Goal: Find specific page/section: Find specific page/section

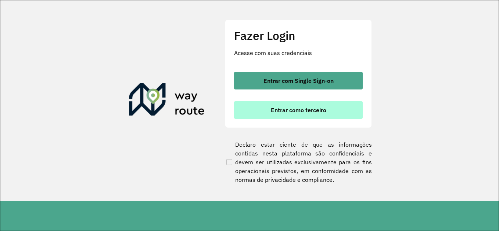
click at [302, 112] on span "Entrar como terceiro" at bounding box center [298, 110] width 55 height 6
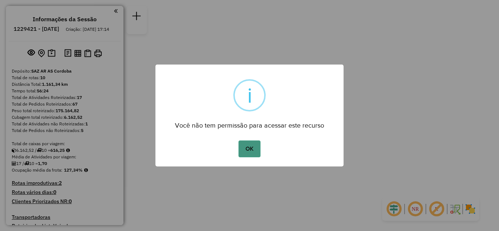
click at [249, 152] on button "OK" at bounding box center [249, 149] width 22 height 17
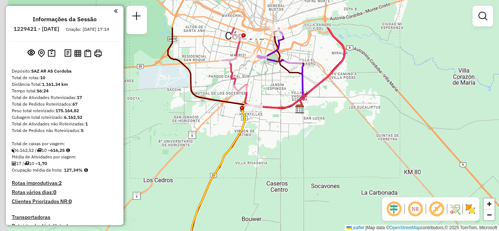
drag, startPoint x: 290, startPoint y: 162, endPoint x: 328, endPoint y: 220, distance: 69.1
click at [328, 220] on div "Janela de atendimento Grade de atendimento Capacidade Transportadoras Veículos …" at bounding box center [249, 115] width 499 height 231
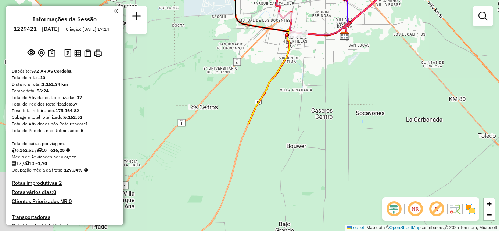
drag, startPoint x: 287, startPoint y: 202, endPoint x: 294, endPoint y: 55, distance: 147.4
click at [294, 55] on div "Janela de atendimento Grade de atendimento Capacidade Transportadoras Veículos …" at bounding box center [249, 115] width 499 height 231
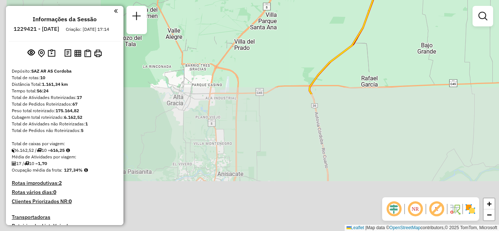
drag, startPoint x: 247, startPoint y: 180, endPoint x: 386, endPoint y: 17, distance: 213.3
click at [387, 17] on div "Janela de atendimento Grade de atendimento Capacidade Transportadoras Veículos …" at bounding box center [249, 115] width 499 height 231
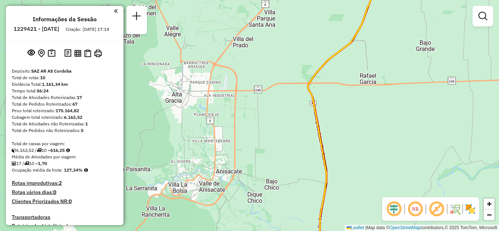
drag, startPoint x: 274, startPoint y: 200, endPoint x: 263, endPoint y: 10, distance: 190.9
click at [263, 10] on div "Janela de atendimento Grade de atendimento Capacidade Transportadoras Veículos …" at bounding box center [249, 115] width 499 height 231
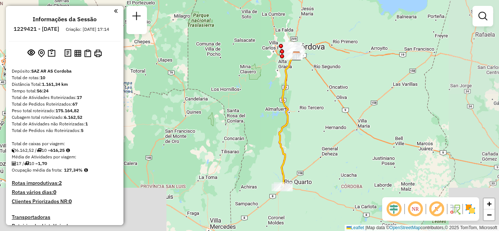
drag, startPoint x: 292, startPoint y: 142, endPoint x: 301, endPoint y: 86, distance: 56.9
click at [301, 86] on div "Janela de atendimento Grade de atendimento Capacidade Transportadoras Veículos …" at bounding box center [249, 115] width 499 height 231
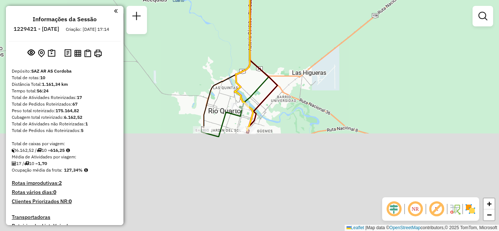
drag, startPoint x: 261, startPoint y: 197, endPoint x: 318, endPoint y: 84, distance: 127.1
click at [318, 84] on div "Janela de atendimento Grade de atendimento Capacidade Transportadoras Veículos …" at bounding box center [249, 115] width 499 height 231
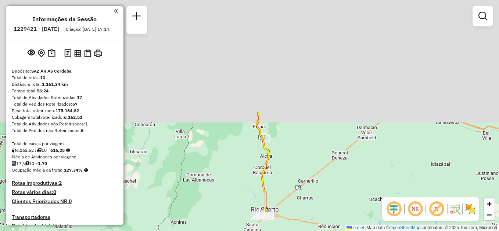
drag, startPoint x: 318, startPoint y: 159, endPoint x: 285, endPoint y: 220, distance: 69.3
click at [285, 220] on div "Janela de atendimento Grade de atendimento Capacidade Transportadoras Veículos …" at bounding box center [249, 115] width 499 height 231
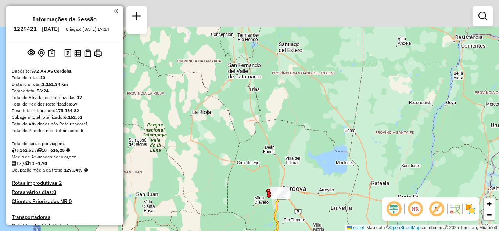
drag, startPoint x: 307, startPoint y: 174, endPoint x: 305, endPoint y: 181, distance: 7.8
click at [305, 183] on div "Janela de atendimento Grade de atendimento Capacidade Transportadoras Veículos …" at bounding box center [249, 115] width 499 height 231
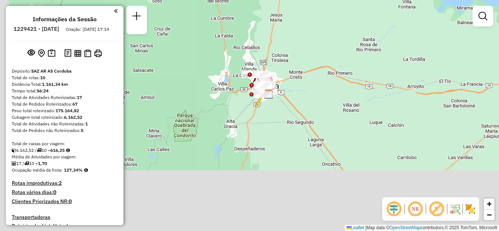
drag, startPoint x: 287, startPoint y: 124, endPoint x: 314, endPoint y: 57, distance: 71.9
click at [314, 57] on div "Janela de atendimento Grade de atendimento Capacidade Transportadoras Veículos …" at bounding box center [249, 115] width 499 height 231
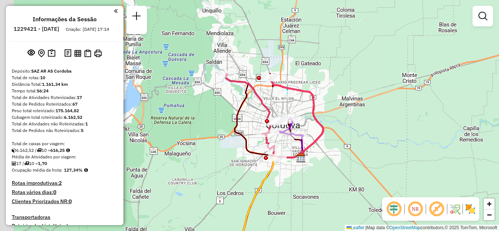
drag, startPoint x: 235, startPoint y: 117, endPoint x: 349, endPoint y: 180, distance: 130.6
click at [339, 185] on div "Janela de atendimento Grade de atendimento Capacidade Transportadoras Veículos …" at bounding box center [249, 115] width 499 height 231
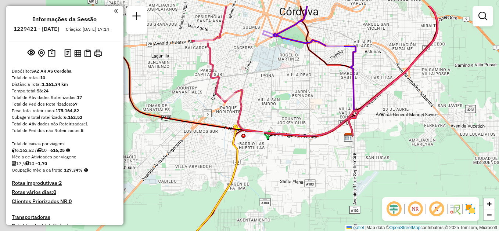
drag, startPoint x: 264, startPoint y: 162, endPoint x: 343, endPoint y: 197, distance: 86.3
click at [343, 197] on div "Janela de atendimento Grade de atendimento Capacidade Transportadoras Veículos …" at bounding box center [249, 115] width 499 height 231
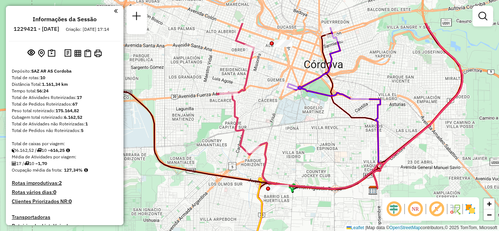
drag, startPoint x: 269, startPoint y: 82, endPoint x: 283, endPoint y: 133, distance: 52.6
click at [283, 133] on div "Janela de atendimento Grade de atendimento Capacidade Transportadoras Veículos …" at bounding box center [249, 115] width 499 height 231
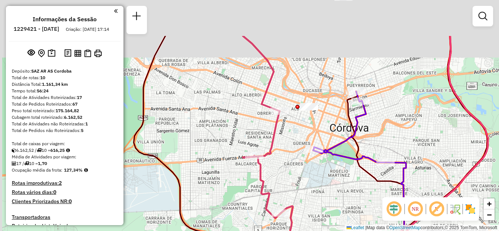
drag, startPoint x: 279, startPoint y: 139, endPoint x: 285, endPoint y: 164, distance: 25.4
click at [286, 164] on div "Janela de atendimento Grade de atendimento Capacidade Transportadoras Veículos …" at bounding box center [249, 115] width 499 height 231
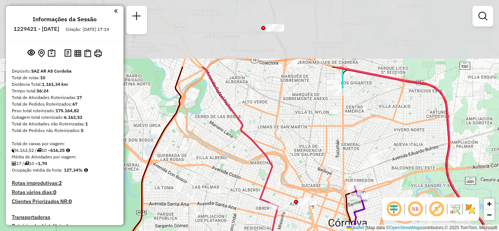
drag, startPoint x: 227, startPoint y: 73, endPoint x: 226, endPoint y: 163, distance: 90.7
click at [226, 163] on div "Janela de atendimento Grade de atendimento Capacidade Transportadoras Veículos …" at bounding box center [249, 115] width 499 height 231
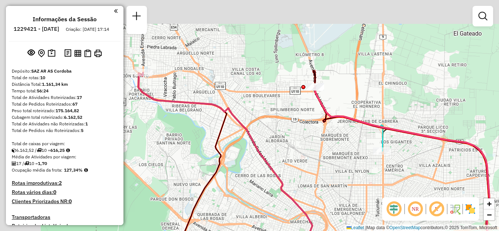
drag, startPoint x: 191, startPoint y: 128, endPoint x: 265, endPoint y: 187, distance: 94.1
click at [267, 189] on div "Janela de atendimento Grade de atendimento Capacidade Transportadoras Veículos …" at bounding box center [249, 115] width 499 height 231
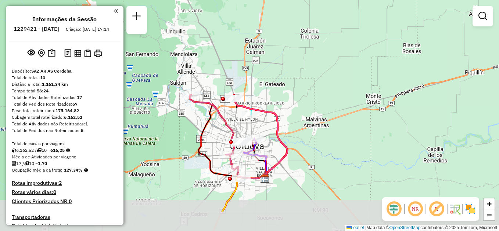
drag, startPoint x: 202, startPoint y: 186, endPoint x: 202, endPoint y: 144, distance: 41.9
click at [202, 144] on icon at bounding box center [228, 137] width 77 height 84
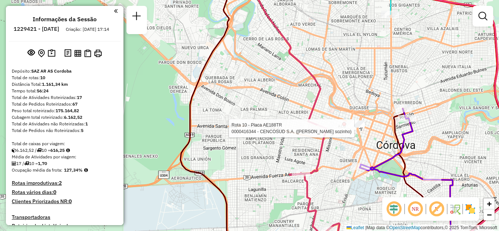
select select "**********"
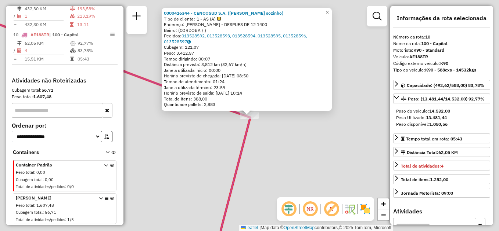
scroll to position [548, 0]
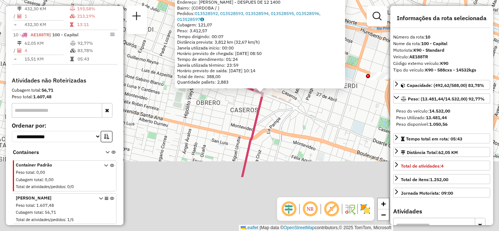
drag, startPoint x: 249, startPoint y: 192, endPoint x: 221, endPoint y: 107, distance: 89.6
click at [221, 107] on div "0000416344 - CENCOSUD S.A. (Sai sozinho) Tipo de cliente: 1 - AS (A) Endereço: …" at bounding box center [249, 115] width 499 height 231
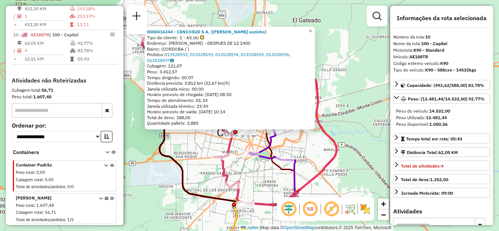
drag, startPoint x: 173, startPoint y: 131, endPoint x: 200, endPoint y: 142, distance: 29.5
click at [200, 142] on div "0000416344 - CENCOSUD S.A. (Sai sozinho) Tipo de cliente: 1 - AS (A) Endereço: …" at bounding box center [249, 115] width 499 height 231
click at [167, 148] on div "0000416344 - CENCOSUD S.A. (Sai sozinho) Tipo de cliente: 1 - AS (A) Endereço: …" at bounding box center [249, 115] width 499 height 231
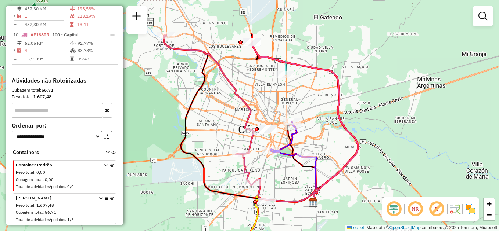
drag, startPoint x: 176, startPoint y: 146, endPoint x: 192, endPoint y: 142, distance: 16.8
click at [192, 142] on div "Janela de atendimento Grade de atendimento Capacidade Transportadoras Veículos …" at bounding box center [249, 115] width 499 height 231
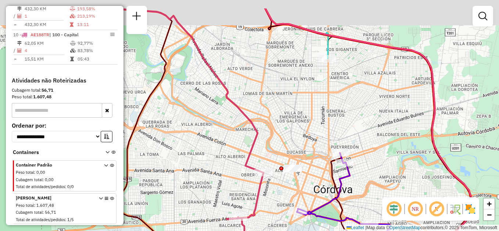
drag, startPoint x: 347, startPoint y: 55, endPoint x: 311, endPoint y: 94, distance: 53.5
click at [311, 94] on div "Janela de atendimento Grade de atendimento Capacidade Transportadoras Veículos …" at bounding box center [249, 115] width 499 height 231
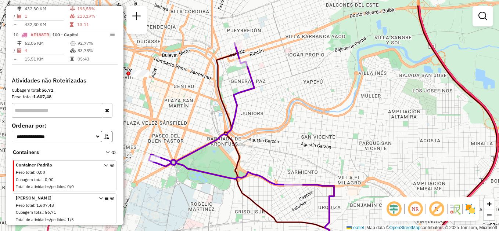
drag, startPoint x: 313, startPoint y: 103, endPoint x: 313, endPoint y: 137, distance: 34.5
click at [313, 137] on div "Janela de atendimento Grade de atendimento Capacidade Transportadoras Veículos …" at bounding box center [249, 115] width 499 height 231
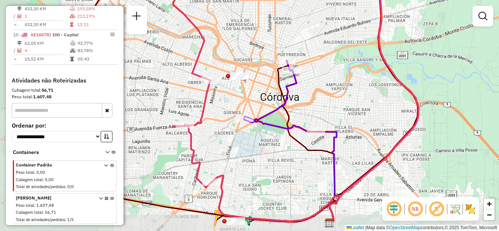
drag, startPoint x: 280, startPoint y: 147, endPoint x: 318, endPoint y: 119, distance: 46.7
click at [318, 119] on div "Janela de atendimento Grade de atendimento Capacidade Transportadoras Veículos …" at bounding box center [249, 115] width 499 height 231
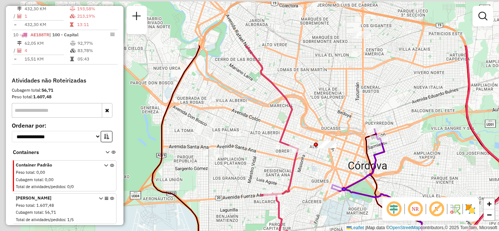
drag, startPoint x: 203, startPoint y: 129, endPoint x: 309, endPoint y: 217, distance: 137.6
click at [312, 222] on div "Janela de atendimento Grade de atendimento Capacidade Transportadoras Veículos …" at bounding box center [249, 115] width 499 height 231
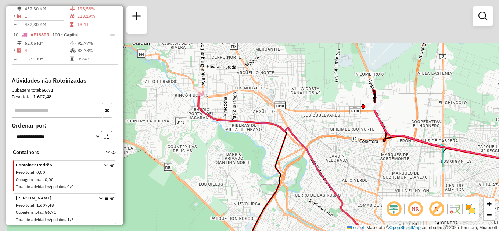
drag, startPoint x: 265, startPoint y: 98, endPoint x: 280, endPoint y: 194, distance: 97.6
click at [299, 223] on div "Rota 10 - Placa AE188TR 0000416372 - CENCOSUD S.A. Janela de atendimento Grade …" at bounding box center [249, 115] width 499 height 231
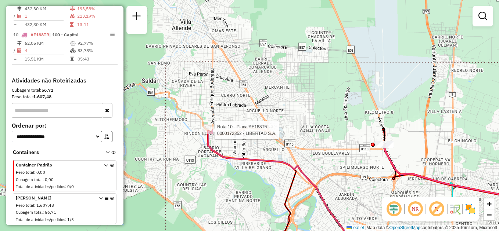
select select "**********"
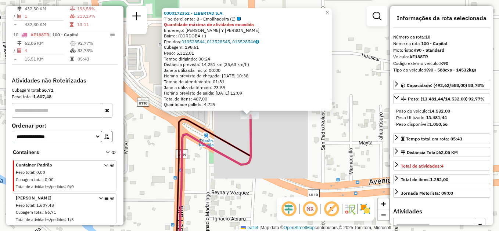
click at [316, 159] on div "0000172352 - LIBERTAD S.A. Tipo de cliente: 8 - Empilhadeira (E) Quantidade máx…" at bounding box center [249, 115] width 499 height 231
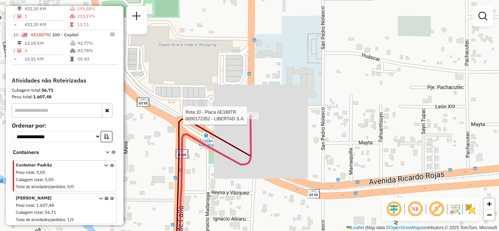
select select "**********"
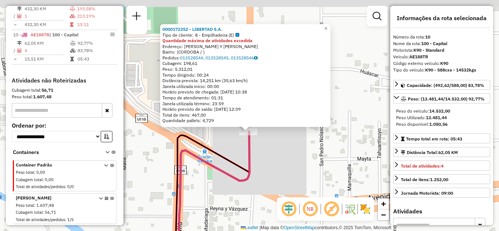
drag, startPoint x: 224, startPoint y: 124, endPoint x: 219, endPoint y: 140, distance: 17.1
click at [223, 140] on div "0000172352 - LIBERTAD S.A. Tipo de cliente: 8 - Empilhadeira (E) Quantidade máx…" at bounding box center [249, 115] width 499 height 231
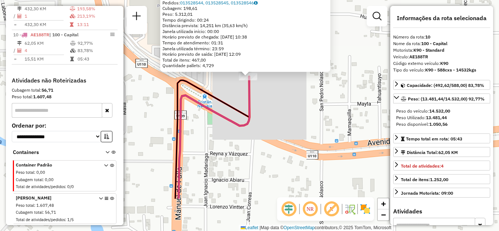
drag, startPoint x: 220, startPoint y: 193, endPoint x: 220, endPoint y: 137, distance: 55.4
click at [220, 137] on div "0000172352 - LIBERTAD S.A. Tipo de cliente: 8 - Empilhadeira (E) Quantidade máx…" at bounding box center [249, 115] width 499 height 231
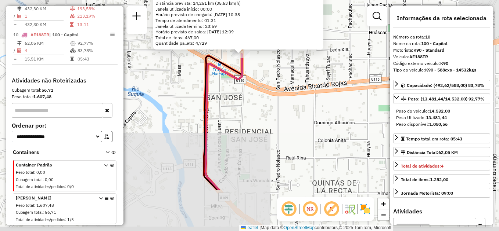
drag, startPoint x: 237, startPoint y: 185, endPoint x: 230, endPoint y: 75, distance: 109.7
click at [229, 72] on div "0000172352 - LIBERTAD S.A. Tipo de cliente: 8 - Empilhadeira (E) Quantidade máx…" at bounding box center [249, 115] width 499 height 231
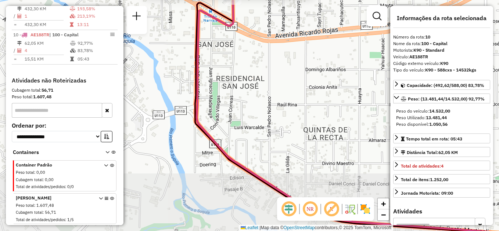
drag, startPoint x: 243, startPoint y: 134, endPoint x: 180, endPoint y: 18, distance: 132.3
click at [180, 18] on div "0000172352 - LIBERTAD S.A. Tipo de cliente: 8 - Empilhadeira (E) Quantidade máx…" at bounding box center [249, 115] width 499 height 231
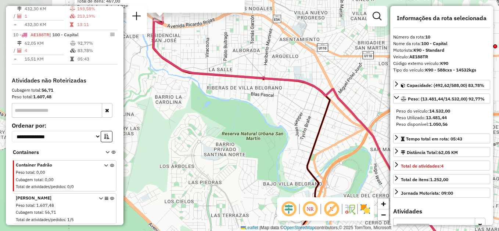
drag, startPoint x: 295, startPoint y: 134, endPoint x: 140, endPoint y: 55, distance: 174.2
click at [140, 55] on div "0000172352 - LIBERTAD S.A. Tipo de cliente: 8 - Empilhadeira (E) Quantidade máx…" at bounding box center [249, 115] width 499 height 231
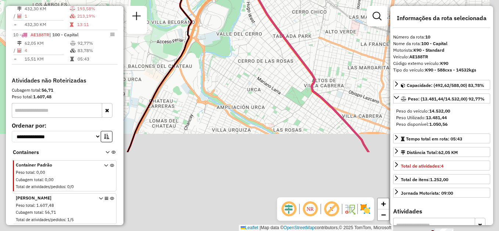
drag, startPoint x: 225, startPoint y: 161, endPoint x: 207, endPoint y: 58, distance: 104.9
click at [207, 58] on div "0000172352 - LIBERTAD S.A. Tipo de cliente: 8 - Empilhadeira (E) Quantidade máx…" at bounding box center [249, 115] width 499 height 231
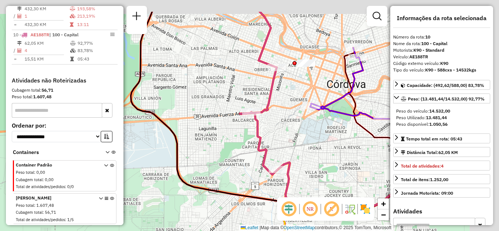
drag, startPoint x: 267, startPoint y: 98, endPoint x: 220, endPoint y: 131, distance: 57.0
click at [218, 134] on div "0000172352 - LIBERTAD S.A. Tipo de cliente: 8 - Empilhadeira (E) Quantidade máx…" at bounding box center [249, 115] width 499 height 231
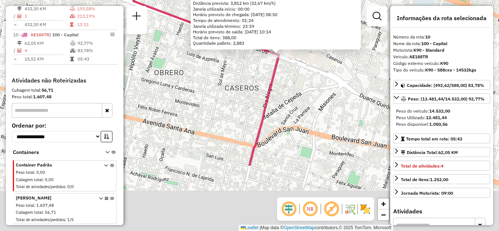
drag, startPoint x: 238, startPoint y: 188, endPoint x: 264, endPoint y: 99, distance: 92.3
click at [264, 99] on icon at bounding box center [205, 27] width 145 height 278
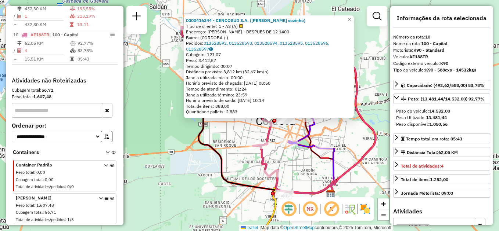
drag, startPoint x: 282, startPoint y: 153, endPoint x: 255, endPoint y: 155, distance: 27.3
click at [256, 155] on div "0000416344 - CENCOSUD S.A. (Sai sozinho) Tipo de cliente: 1 - AS (A) Endereço: …" at bounding box center [249, 115] width 499 height 231
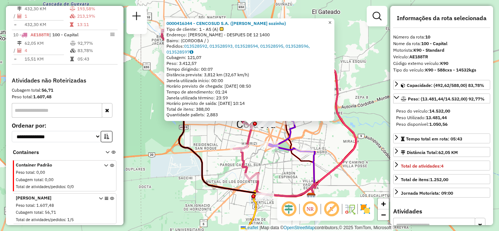
click at [331, 19] on span "×" at bounding box center [329, 22] width 3 height 6
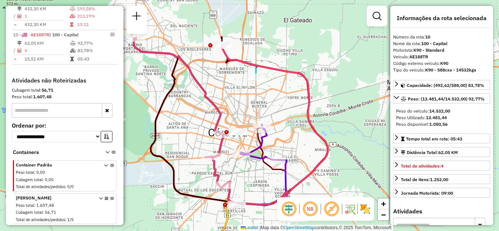
drag, startPoint x: 262, startPoint y: 90, endPoint x: 243, endPoint y: 96, distance: 20.3
click at [243, 96] on div "Janela de atendimento Grade de atendimento Capacidade Transportadoras Veículos …" at bounding box center [249, 115] width 499 height 231
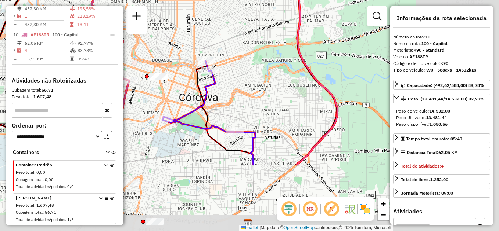
drag, startPoint x: 311, startPoint y: 121, endPoint x: 218, endPoint y: 26, distance: 132.4
click at [218, 26] on div "Janela de atendimento Grade de atendimento Capacidade Transportadoras Veículos …" at bounding box center [249, 115] width 499 height 231
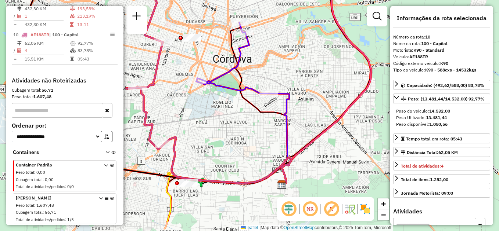
drag, startPoint x: 271, startPoint y: 207, endPoint x: 307, endPoint y: 175, distance: 47.6
click at [307, 175] on div "Janela de atendimento Grade de atendimento Capacidade Transportadoras Veículos …" at bounding box center [249, 115] width 499 height 231
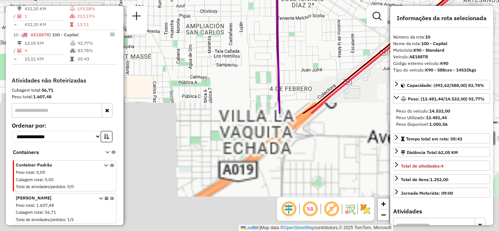
drag, startPoint x: 303, startPoint y: 190, endPoint x: 296, endPoint y: 36, distance: 154.7
click at [296, 36] on div "Janela de atendimento Grade de atendimento Capacidade Transportadoras Veículos …" at bounding box center [249, 115] width 499 height 231
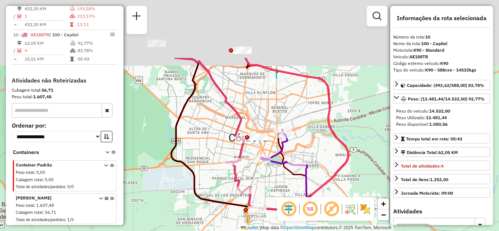
drag, startPoint x: 322, startPoint y: 31, endPoint x: 323, endPoint y: 116, distance: 85.2
click at [323, 116] on icon at bounding box center [296, 134] width 103 height 153
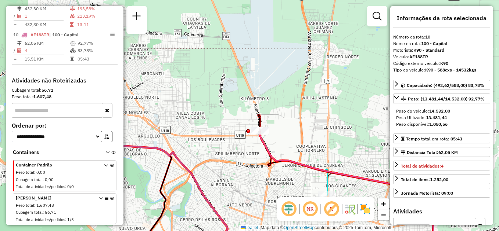
drag, startPoint x: 206, startPoint y: 134, endPoint x: 232, endPoint y: 88, distance: 53.3
click at [232, 88] on div "Janela de atendimento Grade de atendimento Capacidade Transportadoras Veículos …" at bounding box center [249, 115] width 499 height 231
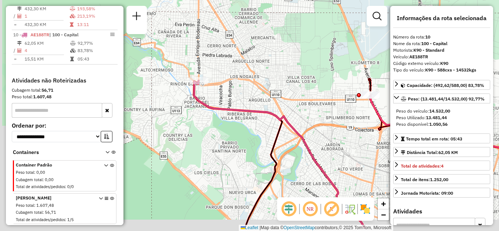
drag, startPoint x: 297, startPoint y: 118, endPoint x: 297, endPoint y: 88, distance: 29.7
click at [297, 88] on div "Janela de atendimento Grade de atendimento Capacidade Transportadoras Veículos …" at bounding box center [249, 115] width 499 height 231
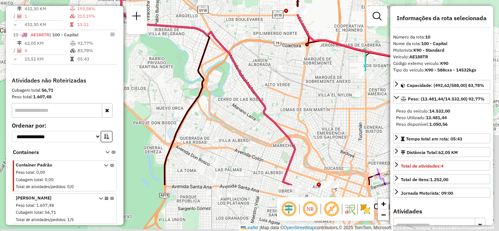
drag, startPoint x: 296, startPoint y: 106, endPoint x: 235, endPoint y: 36, distance: 92.4
click at [235, 36] on div "Janela de atendimento Grade de atendimento Capacidade Transportadoras Veículos …" at bounding box center [249, 115] width 499 height 231
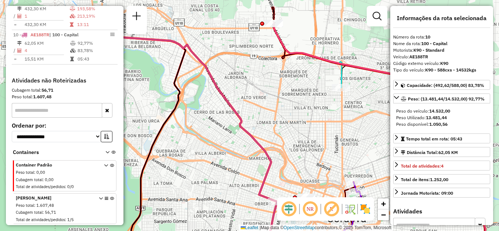
drag, startPoint x: 321, startPoint y: 109, endPoint x: 265, endPoint y: 160, distance: 75.4
click at [265, 160] on div "Janela de atendimento Grade de atendimento Capacidade Transportadoras Veículos …" at bounding box center [249, 115] width 499 height 231
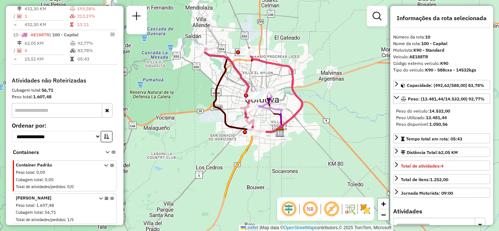
drag, startPoint x: 276, startPoint y: 159, endPoint x: 273, endPoint y: 103, distance: 55.5
click at [273, 103] on icon at bounding box center [267, 101] width 18 height 18
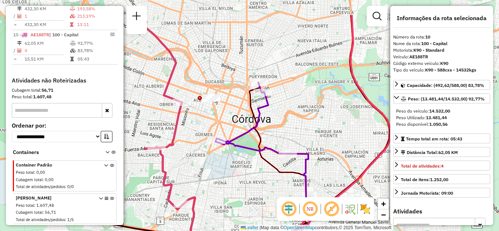
drag, startPoint x: 235, startPoint y: 135, endPoint x: 232, endPoint y: 171, distance: 36.0
click at [232, 171] on div "Janela de atendimento Grade de atendimento Capacidade Transportadoras Veículos …" at bounding box center [249, 115] width 499 height 231
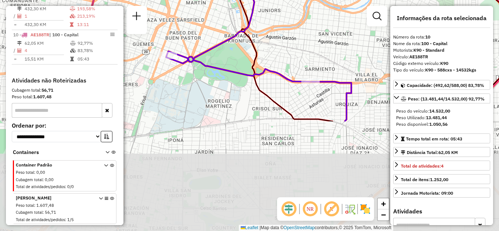
drag, startPoint x: 195, startPoint y: 216, endPoint x: 195, endPoint y: 82, distance: 134.0
click at [195, 82] on div "Janela de atendimento Grade de atendimento Capacidade Transportadoras Veículos …" at bounding box center [249, 115] width 499 height 231
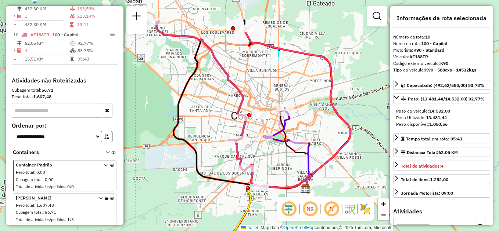
drag, startPoint x: 288, startPoint y: 148, endPoint x: 285, endPoint y: 169, distance: 20.9
click at [285, 169] on div "Janela de atendimento Grade de atendimento Capacidade Transportadoras Veículos …" at bounding box center [249, 115] width 499 height 231
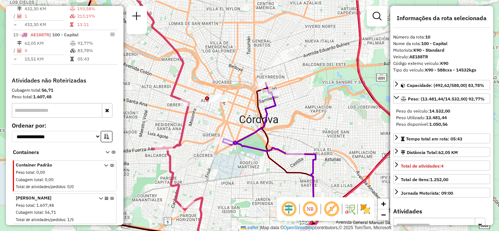
drag, startPoint x: 252, startPoint y: 153, endPoint x: 232, endPoint y: 178, distance: 32.6
click at [232, 178] on div "Janela de atendimento Grade de atendimento Capacidade Transportadoras Veículos …" at bounding box center [249, 115] width 499 height 231
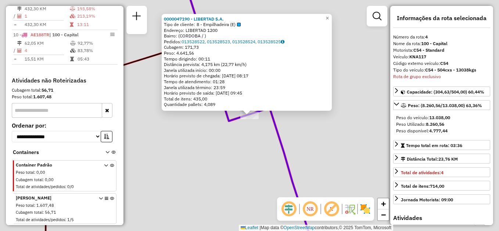
scroll to position [365, 0]
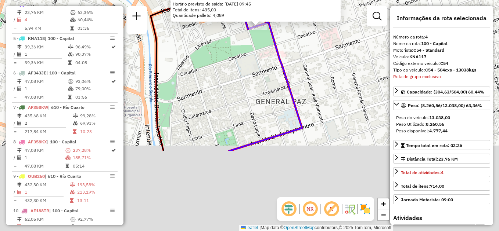
drag, startPoint x: 244, startPoint y: 186, endPoint x: 251, endPoint y: 81, distance: 105.3
click at [253, 81] on div "0000047190 - LIBERTAD S.A. Tipo de cliente: 8 - Empilhadeira (E) Endereço: LIBE…" at bounding box center [249, 115] width 499 height 231
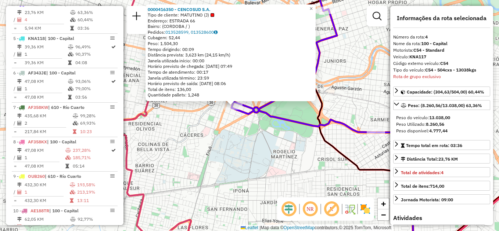
drag, startPoint x: 266, startPoint y: 158, endPoint x: 250, endPoint y: 148, distance: 18.8
click at [250, 148] on div "0000416350 - CENCOSUD S.A. Tipo de cliente: MATUTINO (J) Endereço: ESTRADA 66 B…" at bounding box center [249, 115] width 499 height 231
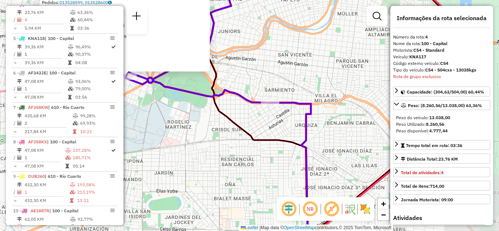
drag, startPoint x: 289, startPoint y: 151, endPoint x: 182, endPoint y: 123, distance: 109.8
click at [182, 123] on div "0000416350 - CENCOSUD S.A. Tipo de cliente: MATUTINO (J) Endereço: ESTRADA 66 B…" at bounding box center [249, 115] width 499 height 231
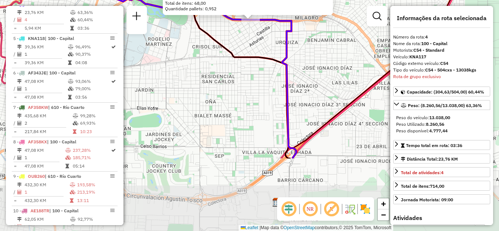
drag, startPoint x: 238, startPoint y: 151, endPoint x: 239, endPoint y: 55, distance: 95.8
click at [239, 55] on icon at bounding box center [232, 20] width 116 height 278
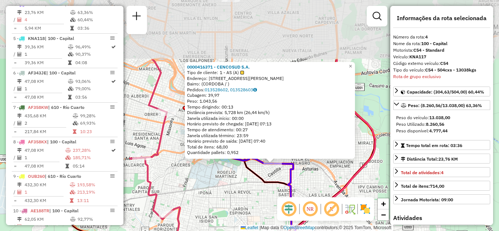
drag, startPoint x: 258, startPoint y: 111, endPoint x: 266, endPoint y: 193, distance: 83.0
click at [266, 193] on div "0000416371 - CENCOSUD S.A. Tipo de cliente: 1 - AS (A) Endereço: [STREET_ADDRES…" at bounding box center [249, 115] width 499 height 231
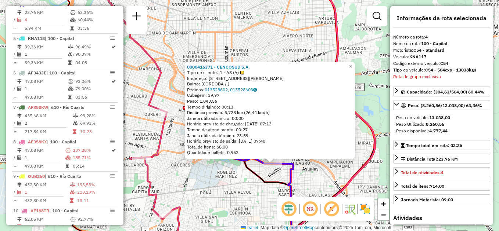
click at [252, 176] on icon at bounding box center [263, 174] width 58 height 162
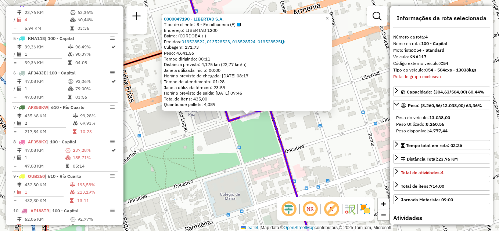
click at [231, 138] on div "0000047190 - LIBERTAD S.A. Tipo de cliente: 8 - Empilhadeira (E) Endereço: LIBE…" at bounding box center [249, 115] width 499 height 231
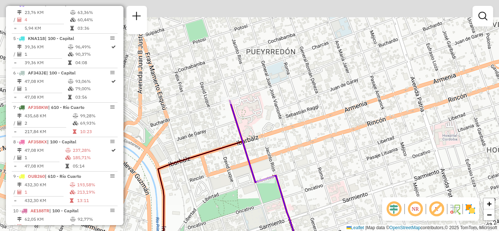
drag, startPoint x: 243, startPoint y: 159, endPoint x: 255, endPoint y: 171, distance: 17.4
click at [252, 177] on icon at bounding box center [268, 212] width 82 height 223
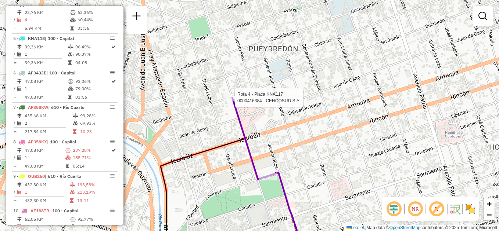
select select "**********"
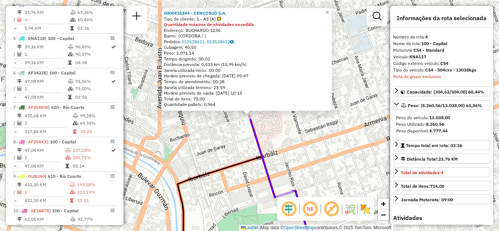
click at [241, 148] on div "0000416384 - CENCOSUD S.A. Tipo de cliente: 1 - AS (A) Quantidade máxima de ati…" at bounding box center [249, 115] width 499 height 231
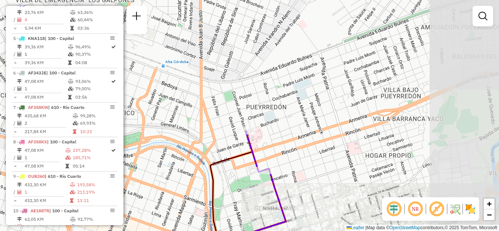
drag, startPoint x: 241, startPoint y: 184, endPoint x: 252, endPoint y: 79, distance: 106.3
click at [251, 80] on div "Janela de atendimento Grade de atendimento Capacidade Transportadoras Veículos …" at bounding box center [249, 115] width 499 height 231
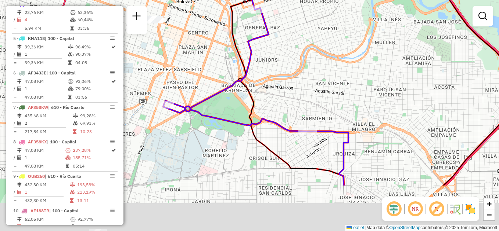
drag, startPoint x: 300, startPoint y: 153, endPoint x: 293, endPoint y: 83, distance: 70.5
click at [293, 83] on div "Janela de atendimento Grade de atendimento Capacidade Transportadoras Veículos …" at bounding box center [249, 115] width 499 height 231
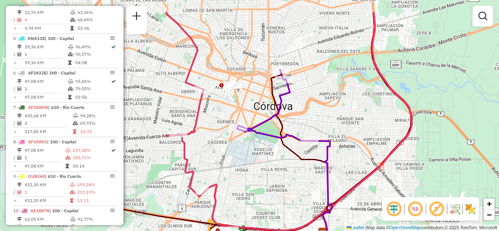
drag, startPoint x: 276, startPoint y: 146, endPoint x: 285, endPoint y: 170, distance: 25.6
click at [285, 170] on div "Janela de atendimento Grade de atendimento Capacidade Transportadoras Veículos …" at bounding box center [249, 115] width 499 height 231
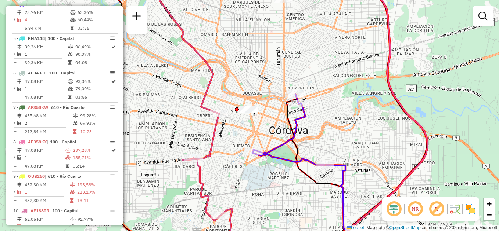
drag, startPoint x: 279, startPoint y: 167, endPoint x: 281, endPoint y: 171, distance: 4.5
click at [281, 171] on div "Janela de atendimento Grade de atendimento Capacidade Transportadoras Veículos …" at bounding box center [249, 115] width 499 height 231
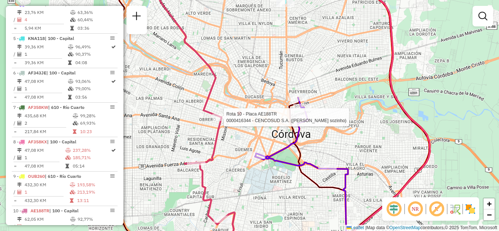
select select "**********"
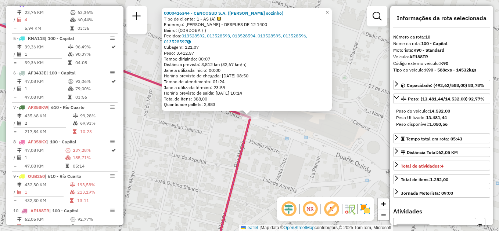
scroll to position [548, 0]
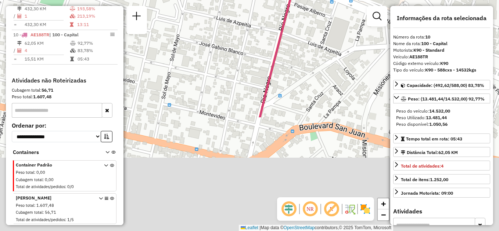
drag, startPoint x: 219, startPoint y: 159, endPoint x: 262, endPoint y: 23, distance: 142.4
click at [265, 18] on div "0000416344 - CENCOSUD S.A. (Sai sozinho) Tipo de cliente: 1 - AS (A) Endereço: …" at bounding box center [249, 115] width 499 height 231
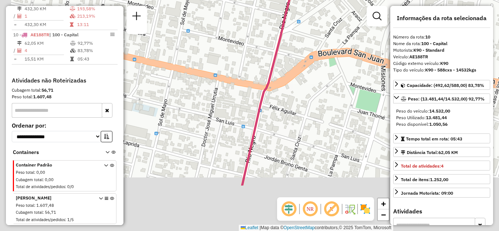
drag, startPoint x: 260, startPoint y: 142, endPoint x: 292, endPoint y: -28, distance: 172.3
click at [292, 0] on html "Aguarde... Pop-up bloqueado! Seu navegador bloqueou automáticamente a abertura …" at bounding box center [249, 115] width 499 height 231
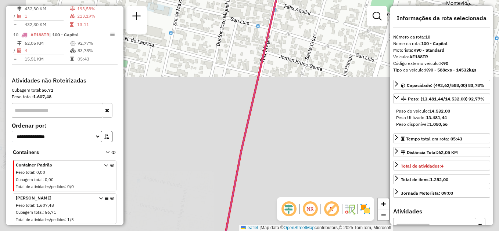
click at [280, 117] on div "0000416344 - CENCOSUD S.A. (Sai sozinho) Tipo de cliente: 1 - AS (A) Endereço: …" at bounding box center [249, 115] width 499 height 231
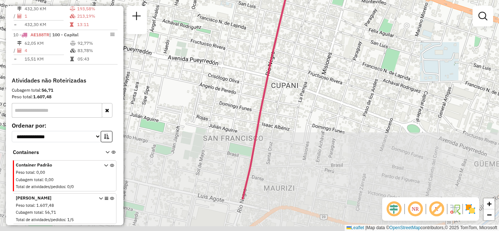
drag, startPoint x: 282, startPoint y: 153, endPoint x: 293, endPoint y: 7, distance: 146.5
click at [294, 7] on div "Janela de atendimento Grade de atendimento Capacidade Transportadoras Veículos …" at bounding box center [249, 115] width 499 height 231
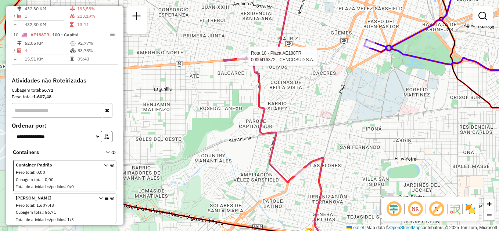
select select "**********"
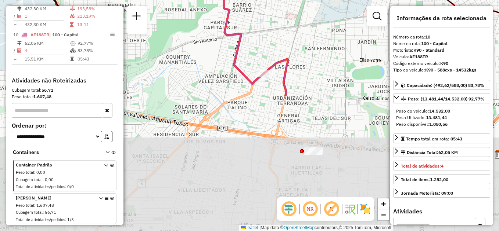
drag, startPoint x: 308, startPoint y: 172, endPoint x: 268, endPoint y: 1, distance: 175.7
click at [269, 4] on div "0000416372 - CENCOSUD S.A. Tipo de cliente: 1 - AS (A) Endereço: [STREET_ADDRES…" at bounding box center [249, 115] width 499 height 231
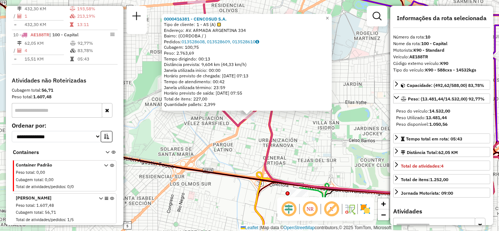
click at [321, 130] on div "0000416381 - CENCOSUD S.A. Tipo de cliente: 1 - AS (A) Endereço: AV. ARMADA ARG…" at bounding box center [249, 115] width 499 height 231
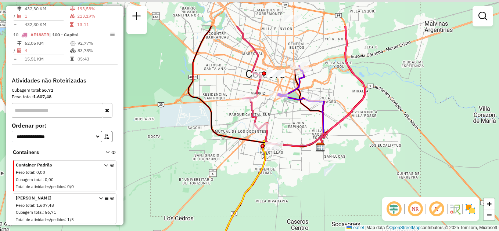
drag, startPoint x: 313, startPoint y: 30, endPoint x: 289, endPoint y: 111, distance: 83.4
click at [290, 101] on icon at bounding box center [296, 84] width 36 height 36
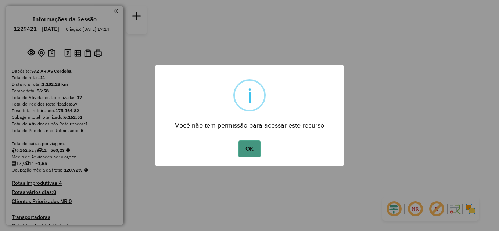
click at [251, 148] on button "OK" at bounding box center [249, 149] width 22 height 17
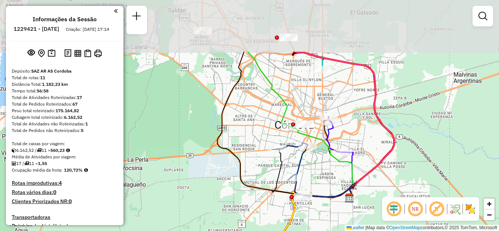
drag, startPoint x: 234, startPoint y: 112, endPoint x: 285, endPoint y: 188, distance: 91.7
click at [285, 188] on div "Rota 2 - Placa KYE215 0000416335 - CENCOSUD S.A. (SOLO!!!!!!!!!!!!!!!!!!!!!!) J…" at bounding box center [249, 115] width 499 height 231
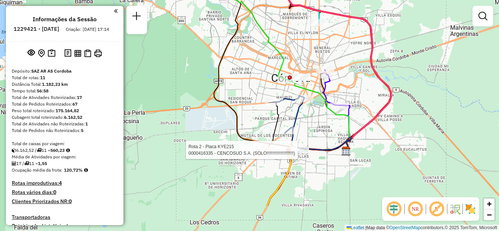
drag, startPoint x: 247, startPoint y: 190, endPoint x: 243, endPoint y: 142, distance: 48.3
click at [243, 142] on icon at bounding box center [273, 66] width 153 height 167
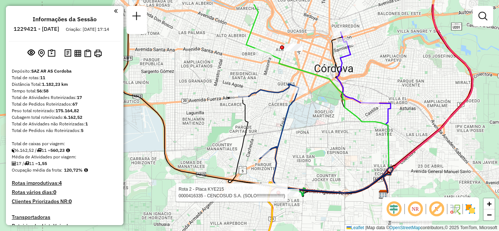
drag, startPoint x: 372, startPoint y: 115, endPoint x: 334, endPoint y: 140, distance: 45.1
click at [335, 142] on div "Rota 2 - Placa KYE215 0000416335 - CENCOSUD S.A. (SOLO!!!!!!!!!!!!!!!!!!!!!!) J…" at bounding box center [249, 115] width 499 height 231
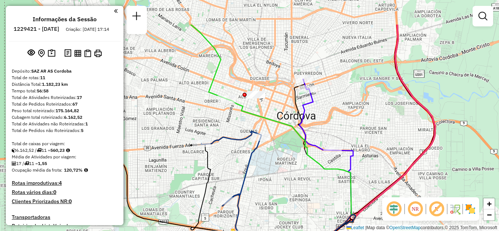
drag, startPoint x: 358, startPoint y: 138, endPoint x: 325, endPoint y: 181, distance: 53.7
click at [325, 181] on div "Rota 2 - Placa KYE215 0000416335 - CENCOSUD S.A. (SOLO!!!!!!!!!!!!!!!!!!!!!!) J…" at bounding box center [249, 115] width 499 height 231
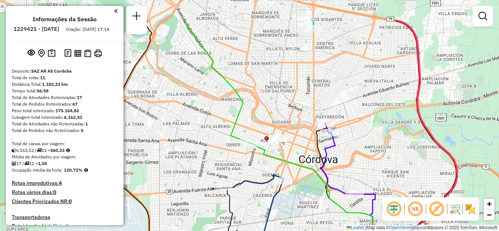
drag, startPoint x: 305, startPoint y: 150, endPoint x: 326, endPoint y: 180, distance: 36.4
click at [327, 195] on icon at bounding box center [313, 214] width 129 height 142
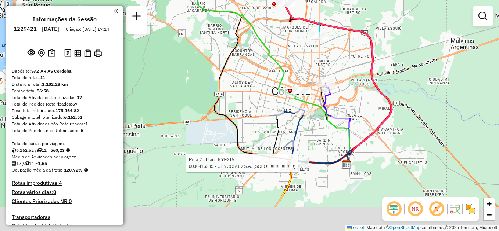
drag, startPoint x: 299, startPoint y: 170, endPoint x: 302, endPoint y: 109, distance: 61.0
click at [302, 109] on div "Rota 2 - Placa KYE215 0000416335 - CENCOSUD S.A. (SOLO!!!!!!!!!!!!!!!!!!!!!!) J…" at bounding box center [249, 115] width 499 height 231
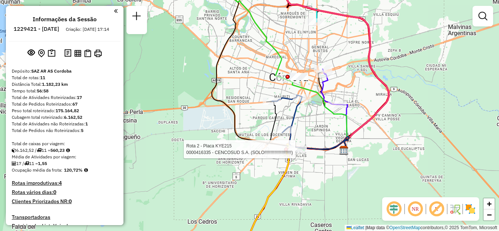
drag, startPoint x: 207, startPoint y: 145, endPoint x: 184, endPoint y: 208, distance: 66.7
click at [188, 209] on div "Rota 2 - Placa KYE215 0000416335 - CENCOSUD S.A. (SOLO!!!!!!!!!!!!!!!!!!!!!!) J…" at bounding box center [249, 115] width 499 height 231
